Goal: Communication & Community: Answer question/provide support

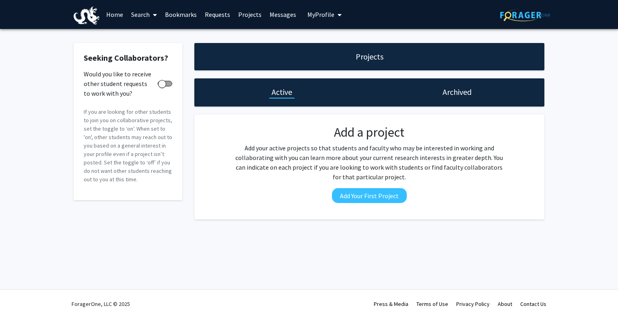
click at [181, 17] on link "Bookmarks" at bounding box center [181, 14] width 40 height 28
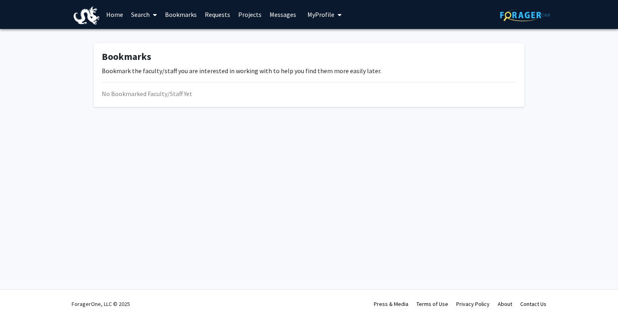
click at [211, 17] on link "Requests" at bounding box center [217, 14] width 33 height 28
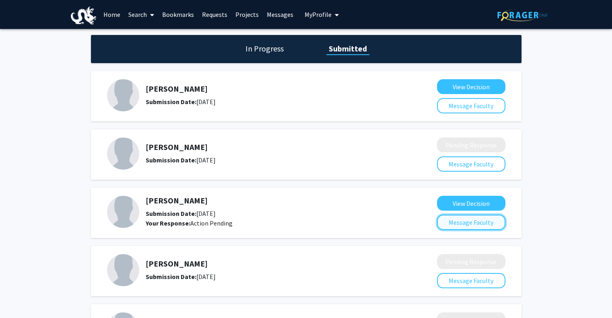
click at [469, 223] on button "Message Faculty" at bounding box center [471, 222] width 68 height 15
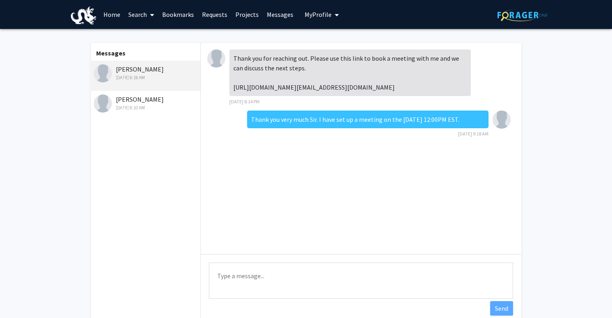
click at [350, 271] on textarea "Type a message" at bounding box center [361, 281] width 304 height 36
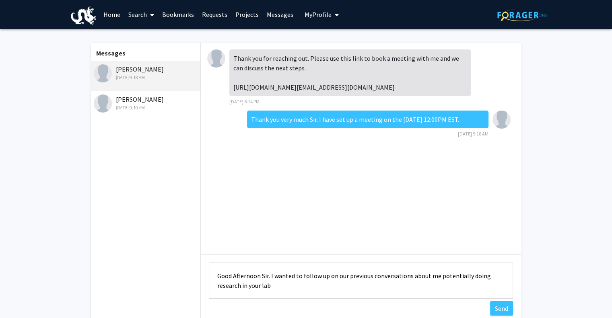
click at [241, 286] on textarea "Good Afternoon Sir. I wanted to follow up on our previous conversations about m…" at bounding box center [361, 281] width 304 height 36
click at [370, 286] on textarea "Good Afternoon Sir. I wanted to follow up on our previous conversations about m…" at bounding box center [361, 281] width 304 height 36
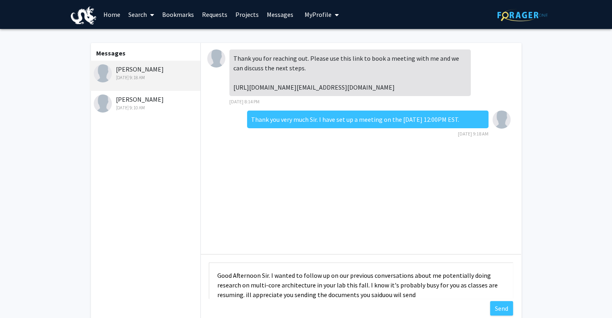
scroll to position [10, 0]
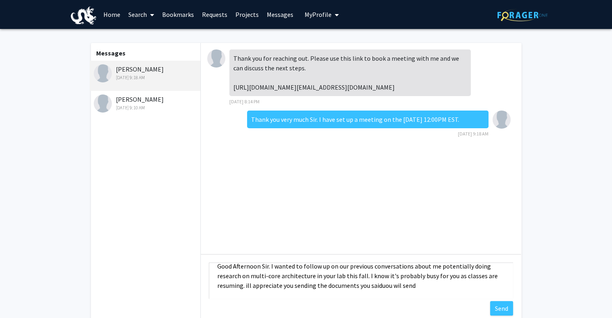
drag, startPoint x: 414, startPoint y: 296, endPoint x: 365, endPoint y: 277, distance: 52.6
click at [365, 277] on textarea "Good Afternoon Sir. I wanted to follow up on our previous conversations about m…" at bounding box center [361, 281] width 304 height 36
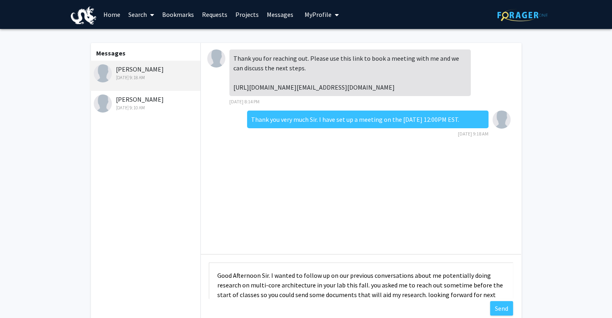
scroll to position [10, 0]
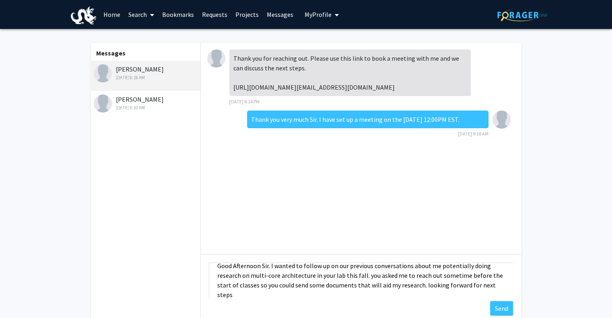
type textarea "Good Afternoon Sir. I wanted to follow up on our previous conversations about m…"
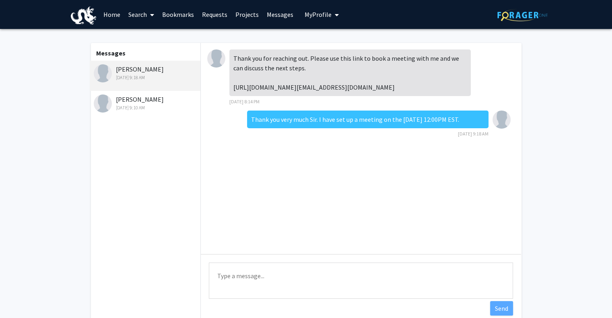
scroll to position [0, 0]
paste textarea "Good afternoon, Sir, I hope you're doing well. I wanted to follow up on our pre…"
click at [421, 295] on textarea "Good afternoon, Sir, I hope you're doing well. I wanted to follow up on our pre…" at bounding box center [361, 281] width 304 height 36
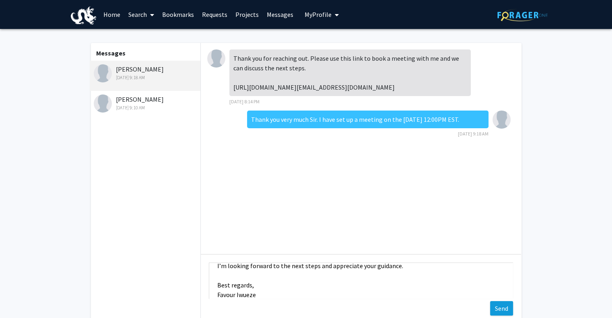
type textarea "Good afternoon, Sir, I hope you're doing well. I wanted to follow up on our pre…"
click at [499, 309] on button "Send" at bounding box center [501, 308] width 23 height 14
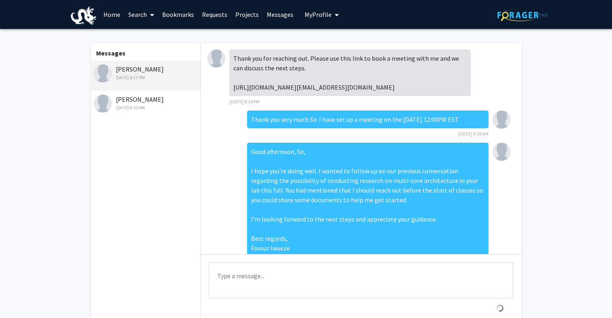
scroll to position [53, 0]
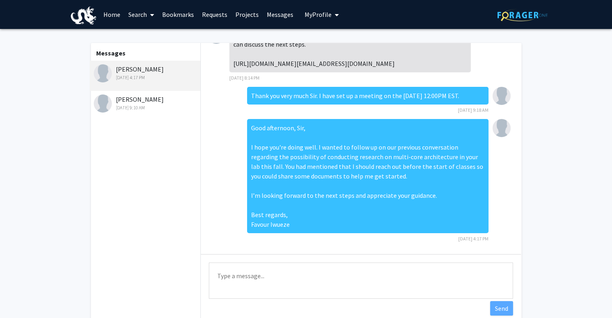
click at [146, 106] on div "[DATE] 9:10 AM" at bounding box center [146, 107] width 105 height 7
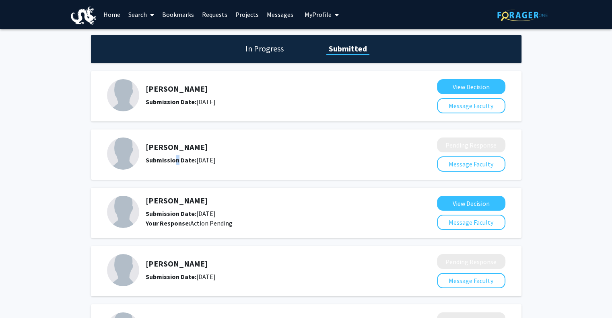
click at [178, 153] on div "[PERSON_NAME] Submission Date: [DATE]" at bounding box center [270, 153] width 249 height 23
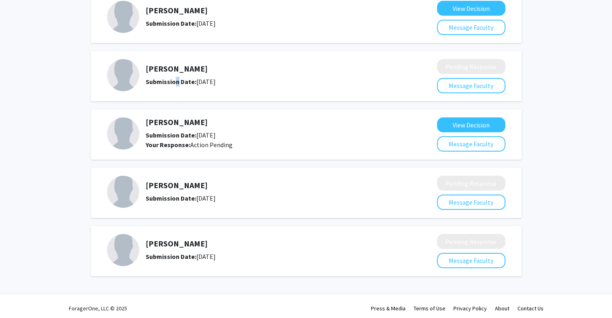
scroll to position [80, 0]
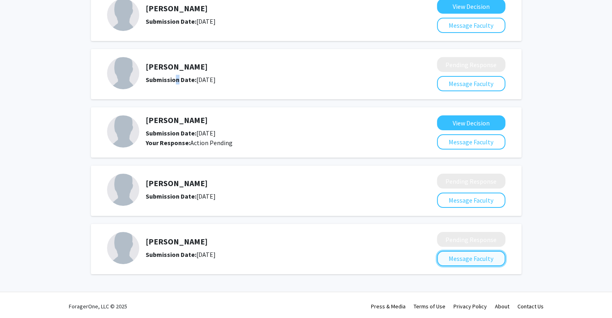
click at [470, 254] on button "Message Faculty" at bounding box center [471, 258] width 68 height 15
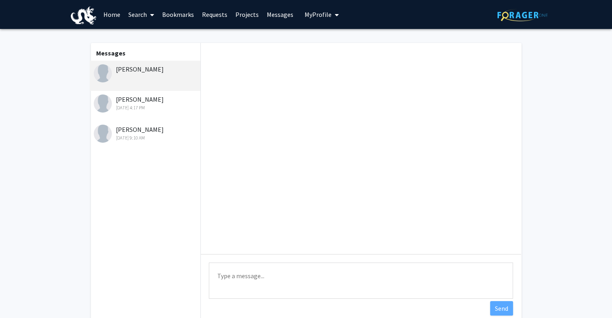
click at [135, 73] on div "[PERSON_NAME]" at bounding box center [146, 69] width 105 height 10
click at [261, 267] on textarea "Type a message" at bounding box center [361, 281] width 304 height 36
click at [267, 276] on textarea "Type a message" at bounding box center [361, 281] width 304 height 36
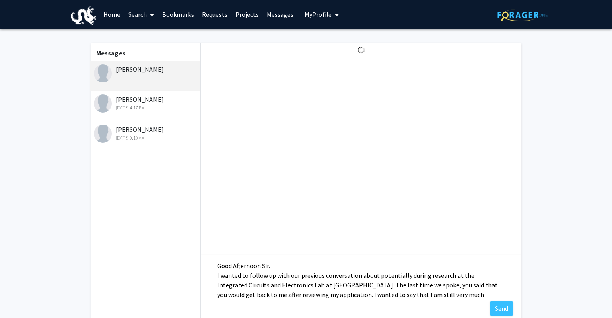
scroll to position [20, 0]
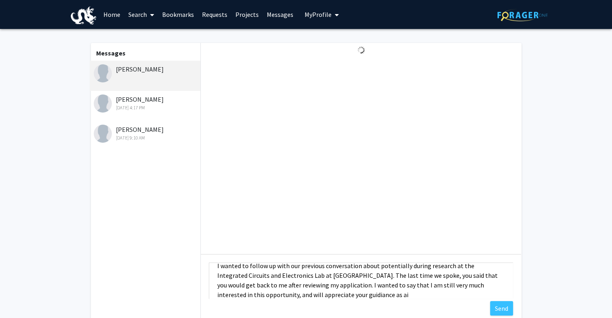
click at [338, 293] on textarea "Good Afternoon Sir. I wanted to follow up with our previous conversation about …" at bounding box center [361, 281] width 304 height 36
click at [371, 294] on textarea "Good Afternoon Sir. I wanted to follow up with our previous conversation about …" at bounding box center [361, 281] width 304 height 36
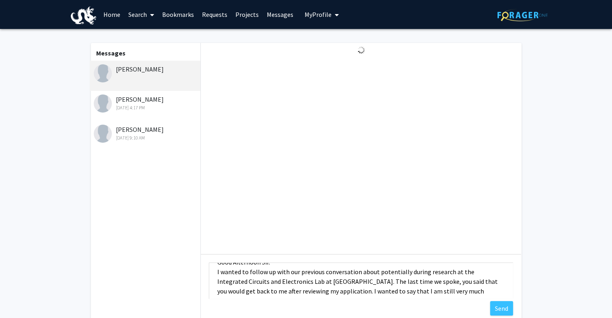
scroll to position [0, 0]
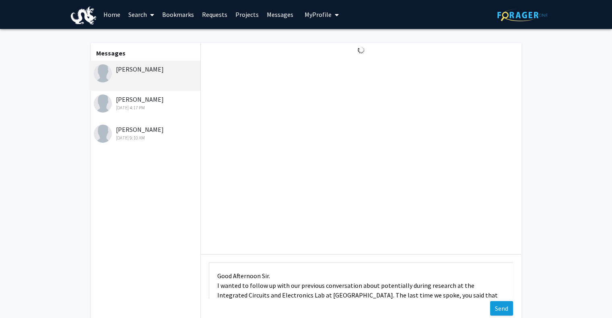
type textarea "Good Afternoon Sir. I wanted to follow up with our previous conversation about …"
click at [497, 307] on button "Send" at bounding box center [501, 308] width 23 height 14
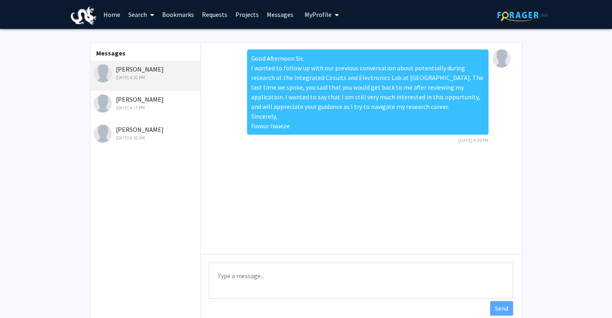
drag, startPoint x: 296, startPoint y: 128, endPoint x: 250, endPoint y: 60, distance: 82.6
click at [250, 60] on div "Good Afternoon Sir. I wanted to follow up with our previous conversation about …" at bounding box center [367, 91] width 241 height 85
copy div "Good Afternoon Sir. I wanted to follow up with our previous conversation about …"
